Goal: Task Accomplishment & Management: Use online tool/utility

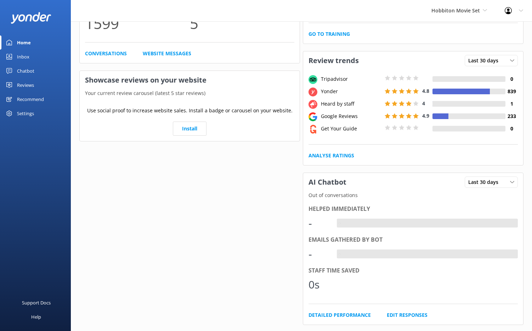
scroll to position [225, 0]
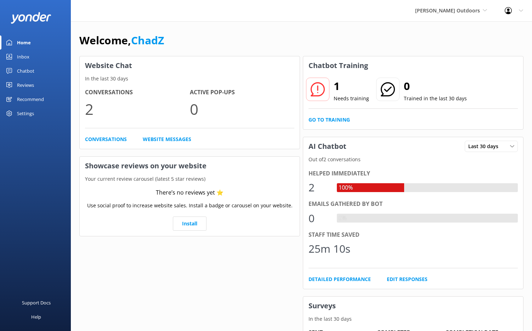
click at [30, 70] on div "Chatbot" at bounding box center [25, 71] width 17 height 14
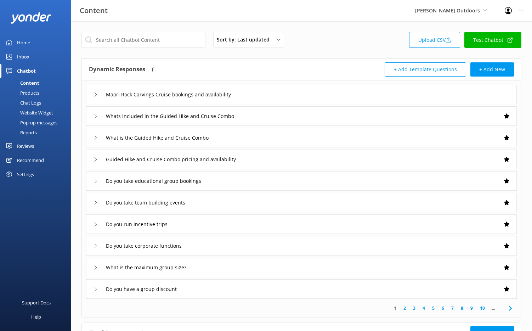
click at [45, 100] on link "Chat Logs" at bounding box center [37, 103] width 67 height 10
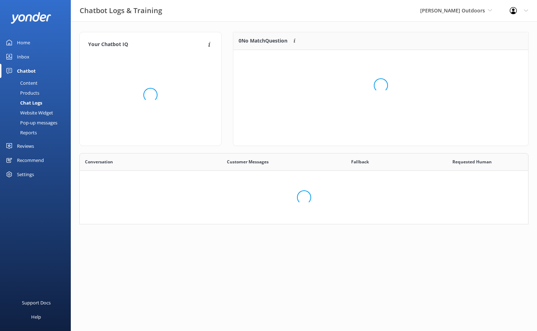
scroll to position [59, 444]
